Goal: Task Accomplishment & Management: Use online tool/utility

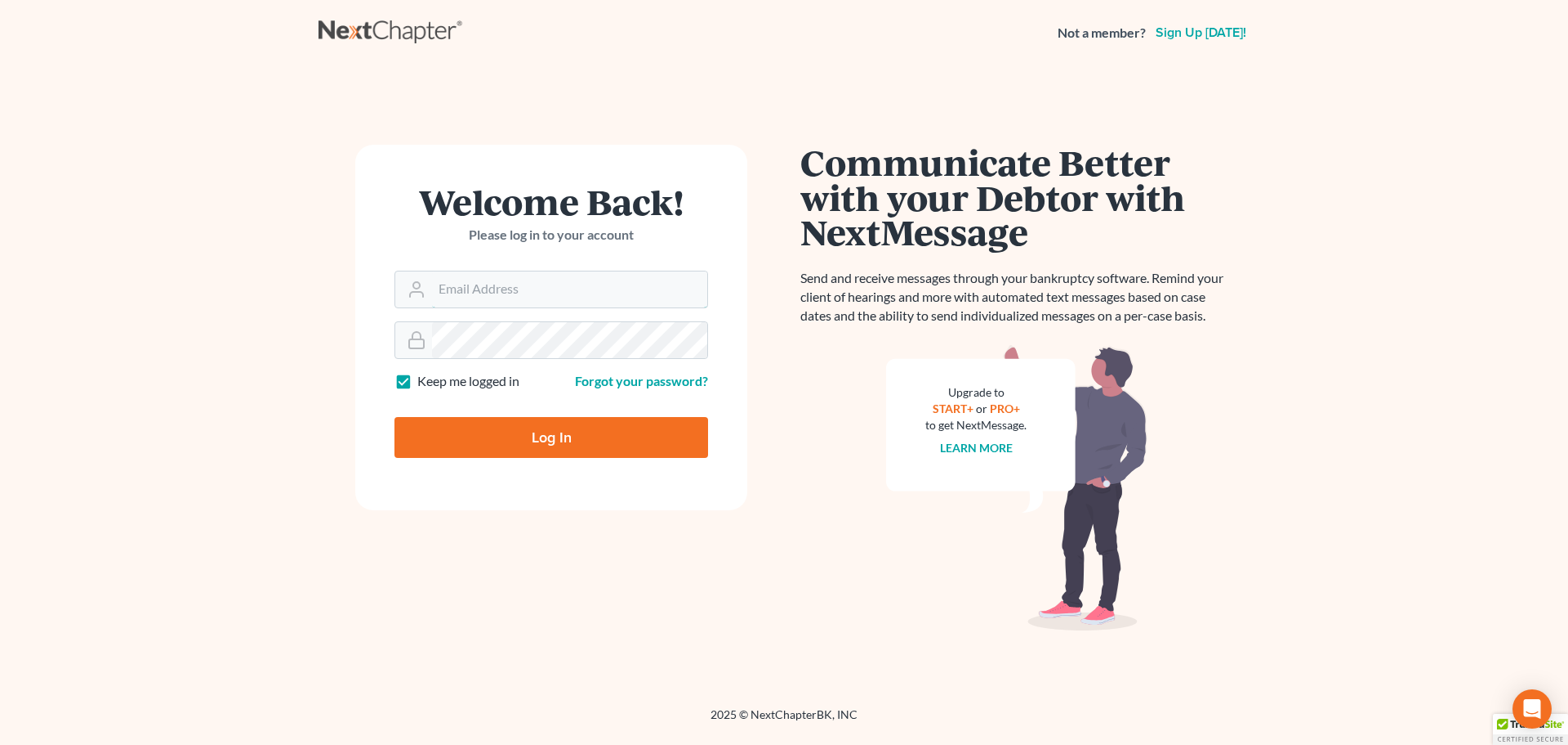
type input "[EMAIL_ADDRESS][DOMAIN_NAME]"
click at [536, 449] on input "Log In" at bounding box center [551, 438] width 314 height 41
type input "Thinking..."
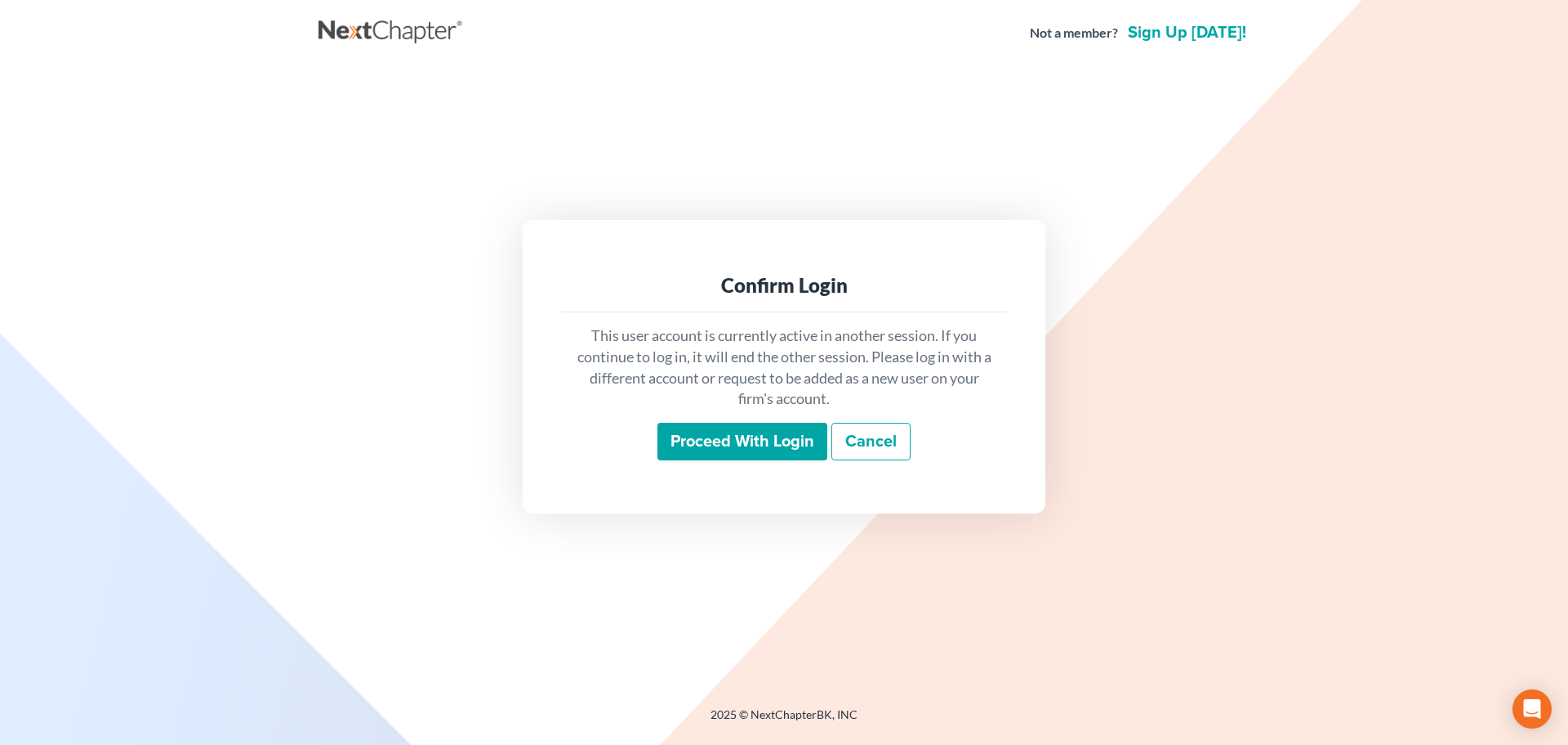
click at [746, 446] on input "Proceed with login" at bounding box center [742, 441] width 170 height 37
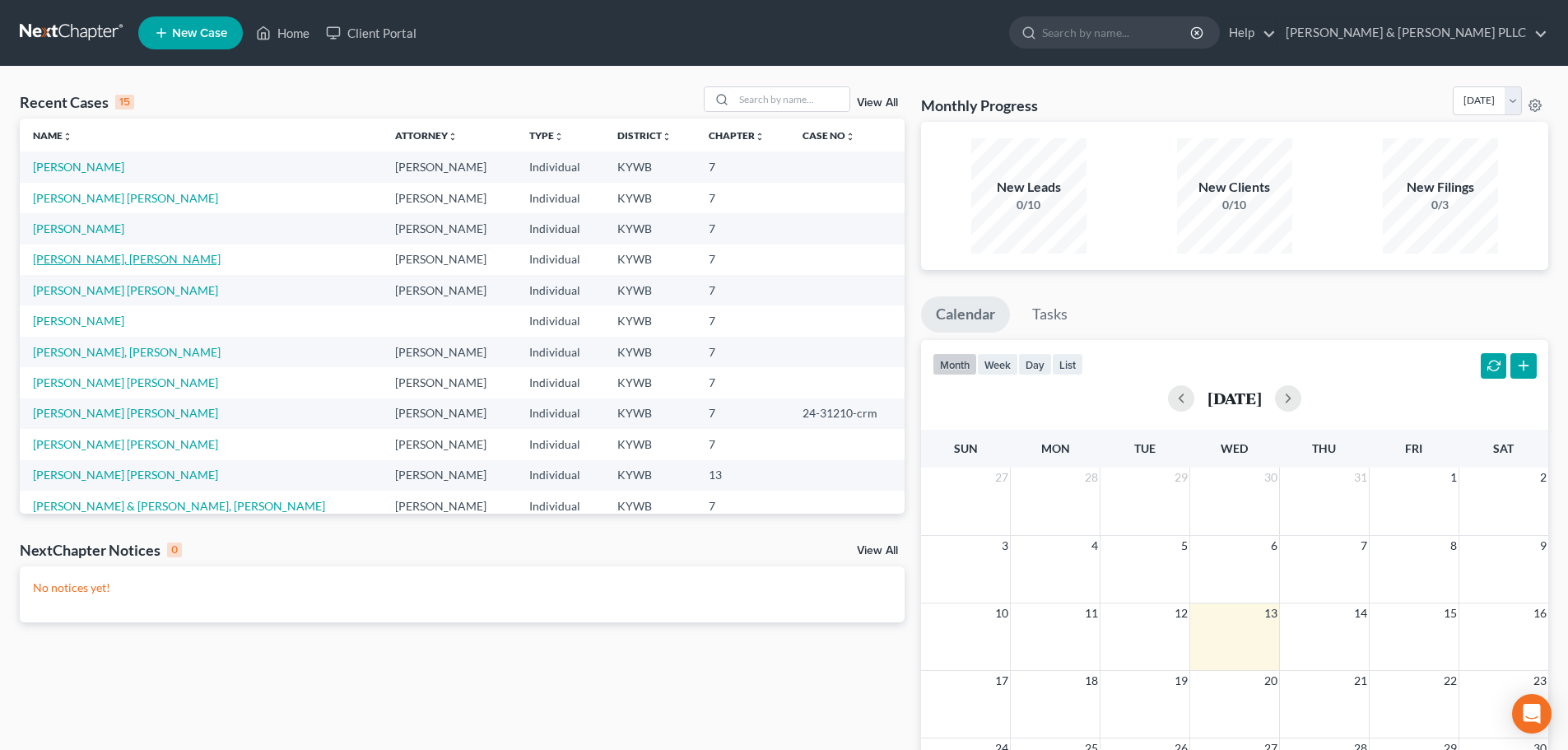
click at [58, 257] on link "[PERSON_NAME], [PERSON_NAME]" at bounding box center [126, 258] width 188 height 14
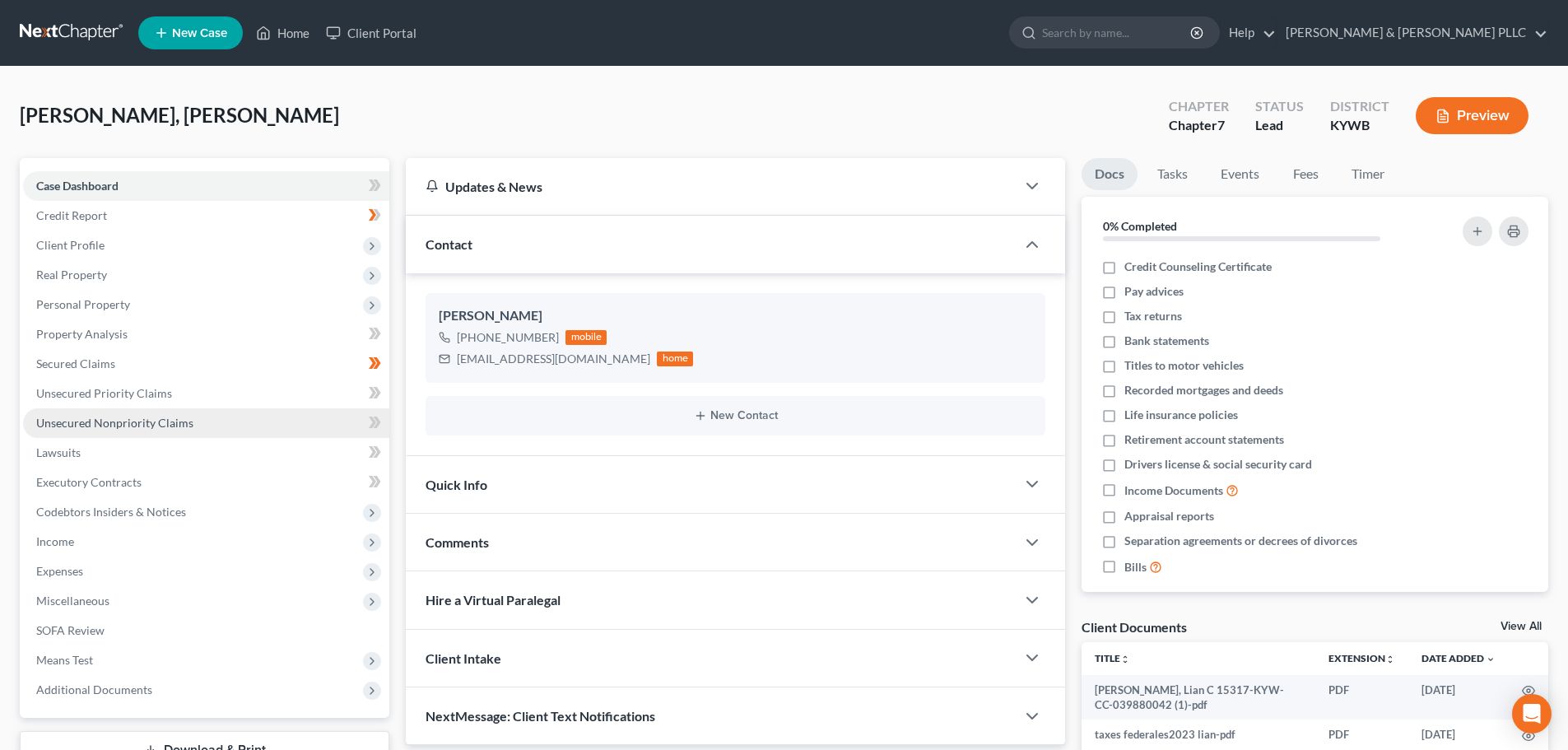
click at [81, 425] on span "Unsecured Nonpriority Claims" at bounding box center [115, 422] width 157 height 14
